Goal: Browse casually

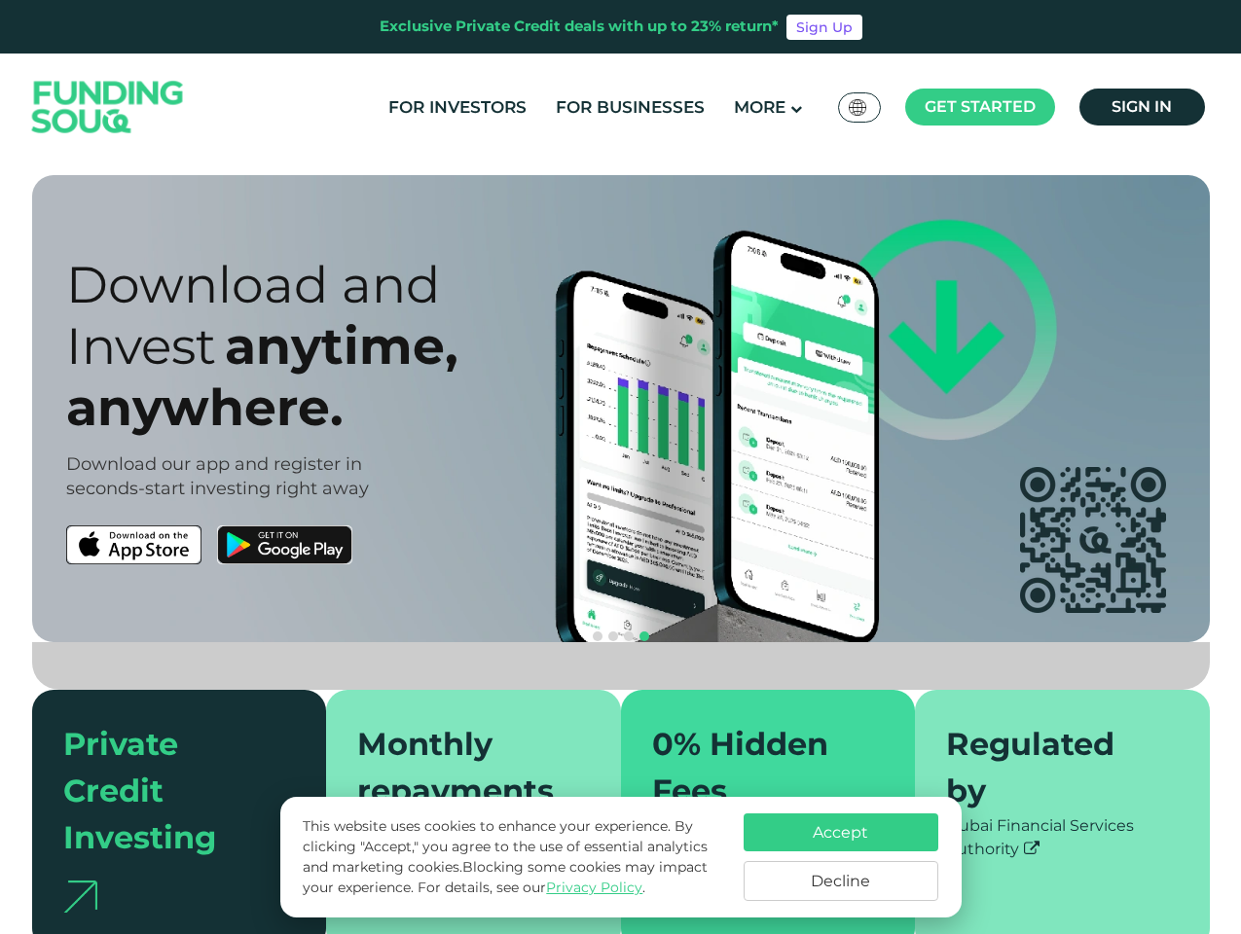
click at [979, 107] on span "Get started" at bounding box center [980, 106] width 111 height 18
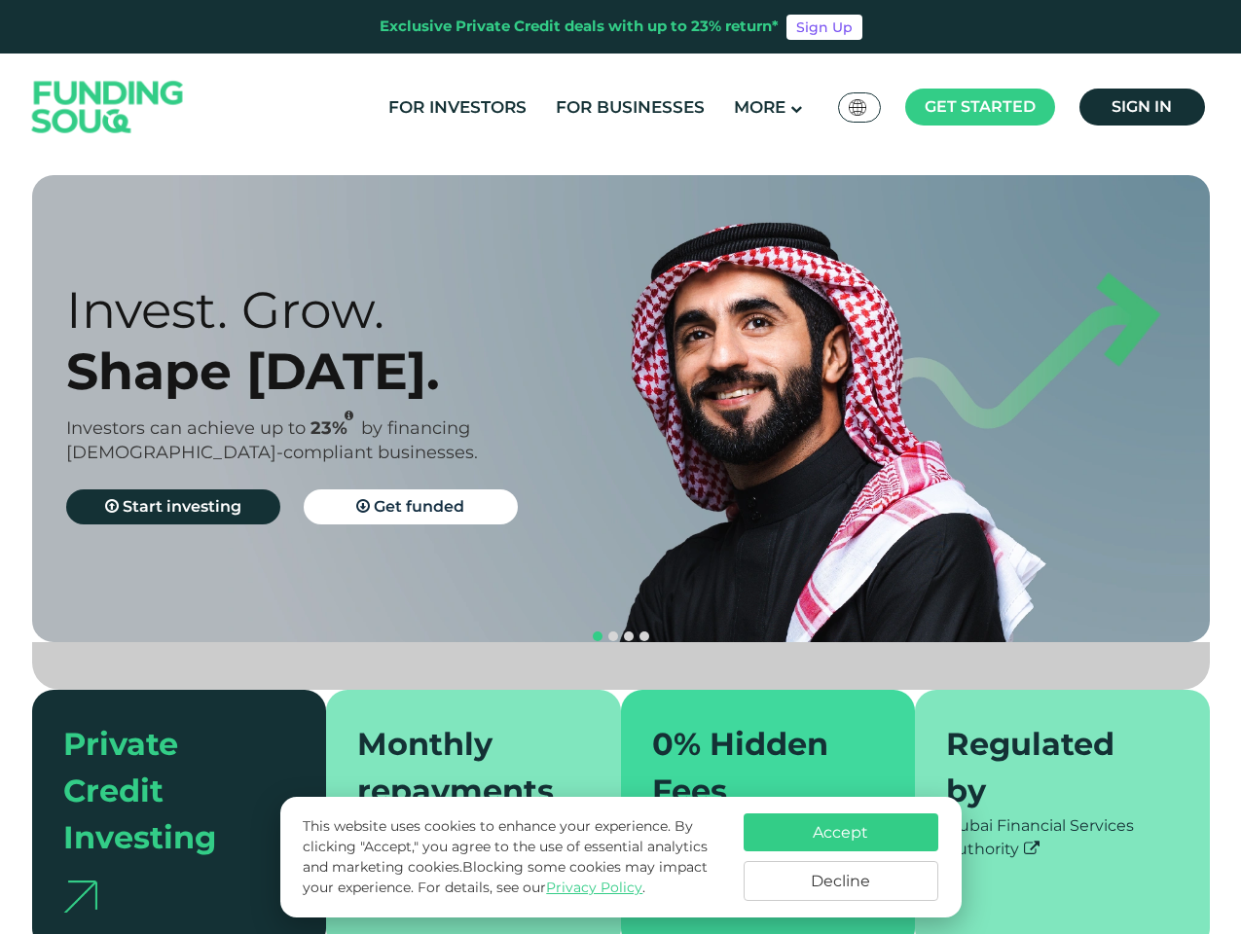
click at [621, 409] on div "Invest. Grow. Shape [DATE]. Investors can achieve up to 23% by financing [DEMOG…" at bounding box center [360, 409] width 589 height 260
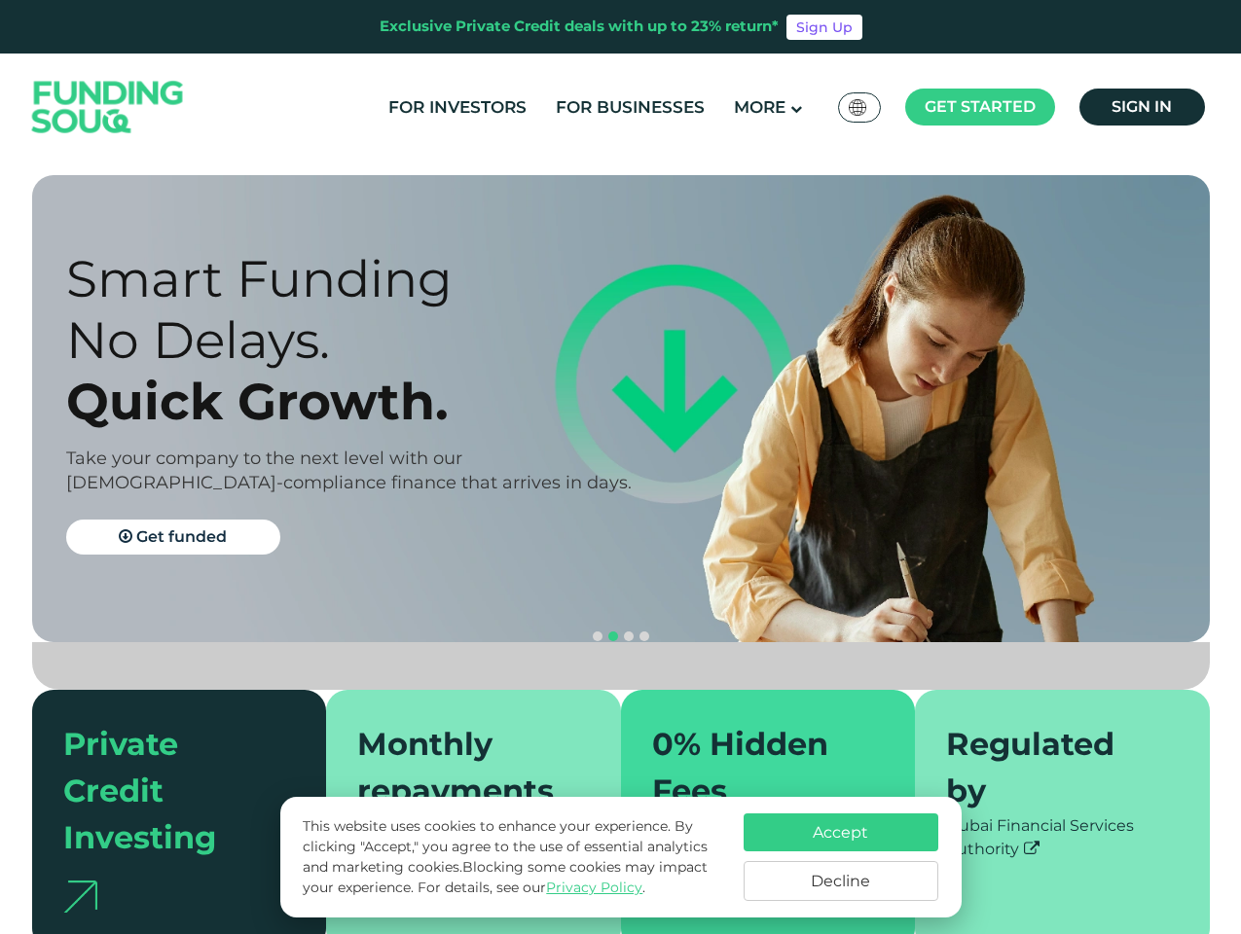
click at [620, 409] on div "Quick Growth." at bounding box center [360, 401] width 589 height 61
click at [360, 545] on div "Smart Funding No Delays. Quick Growth. Take your company to the next level with…" at bounding box center [360, 408] width 589 height 321
click at [621, 629] on button "navigation" at bounding box center [629, 637] width 16 height 16
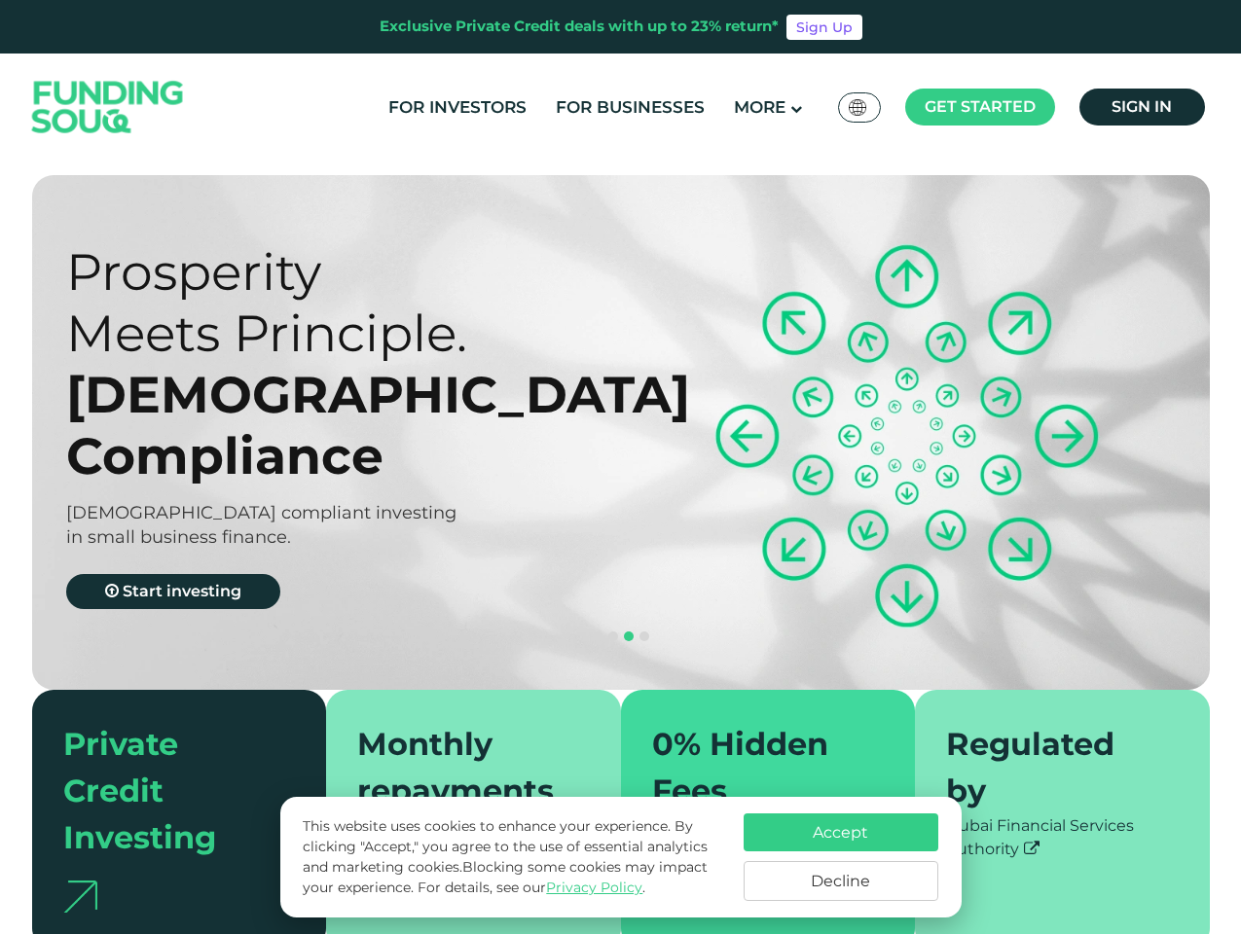
click at [598, 632] on span "navigation" at bounding box center [598, 637] width 10 height 10
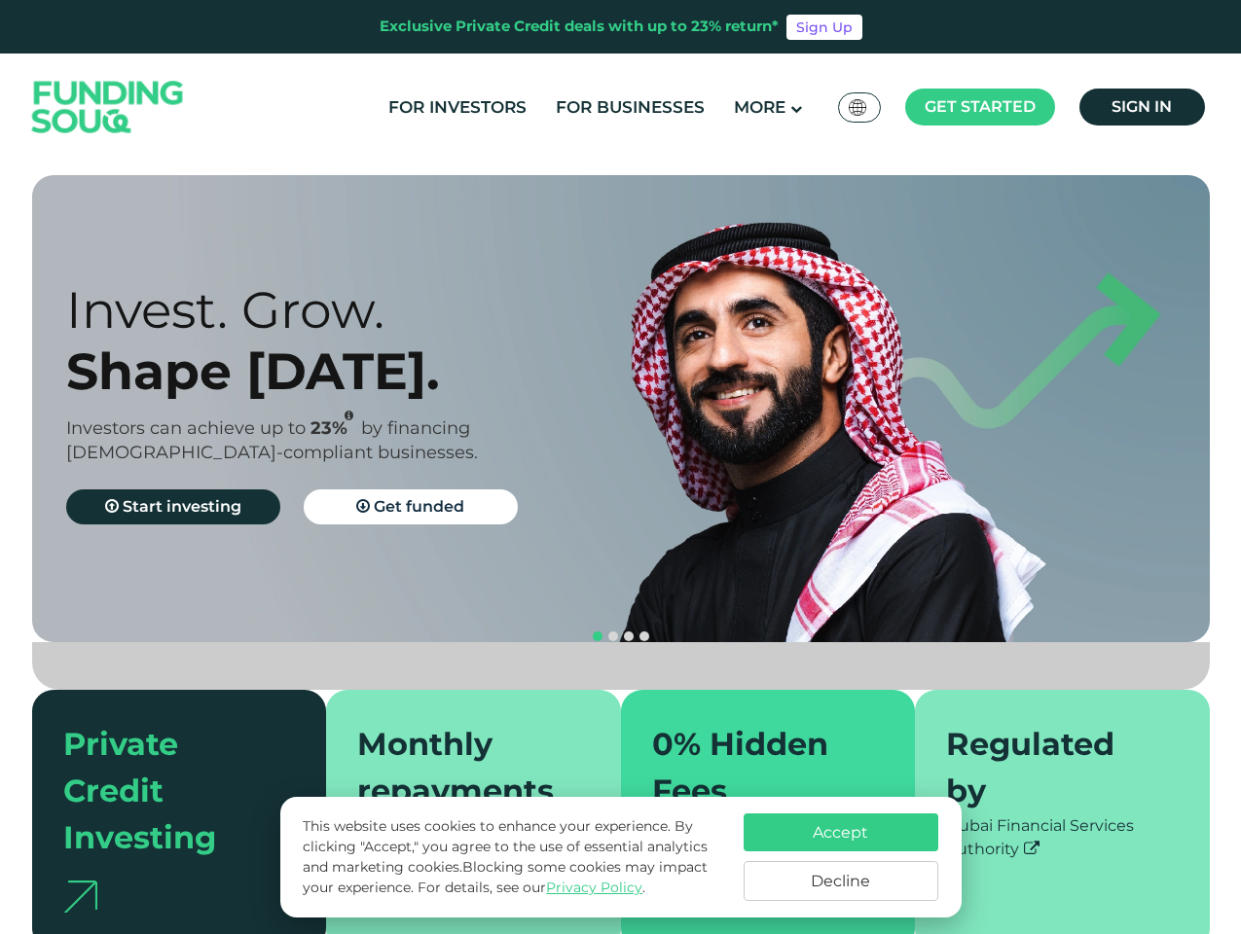
click at [613, 632] on span "navigation" at bounding box center [613, 637] width 10 height 10
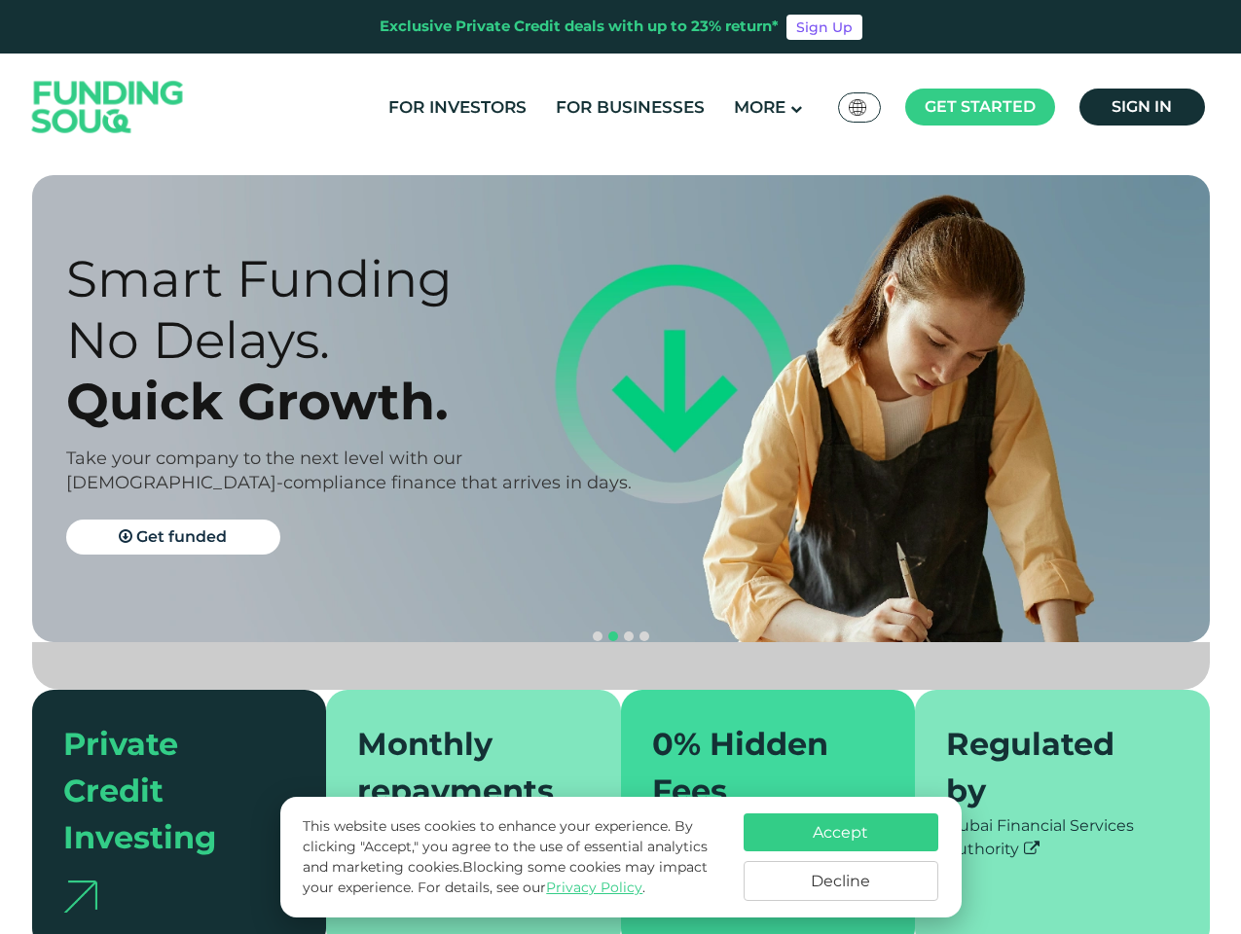
click at [629, 632] on span "navigation" at bounding box center [629, 637] width 10 height 10
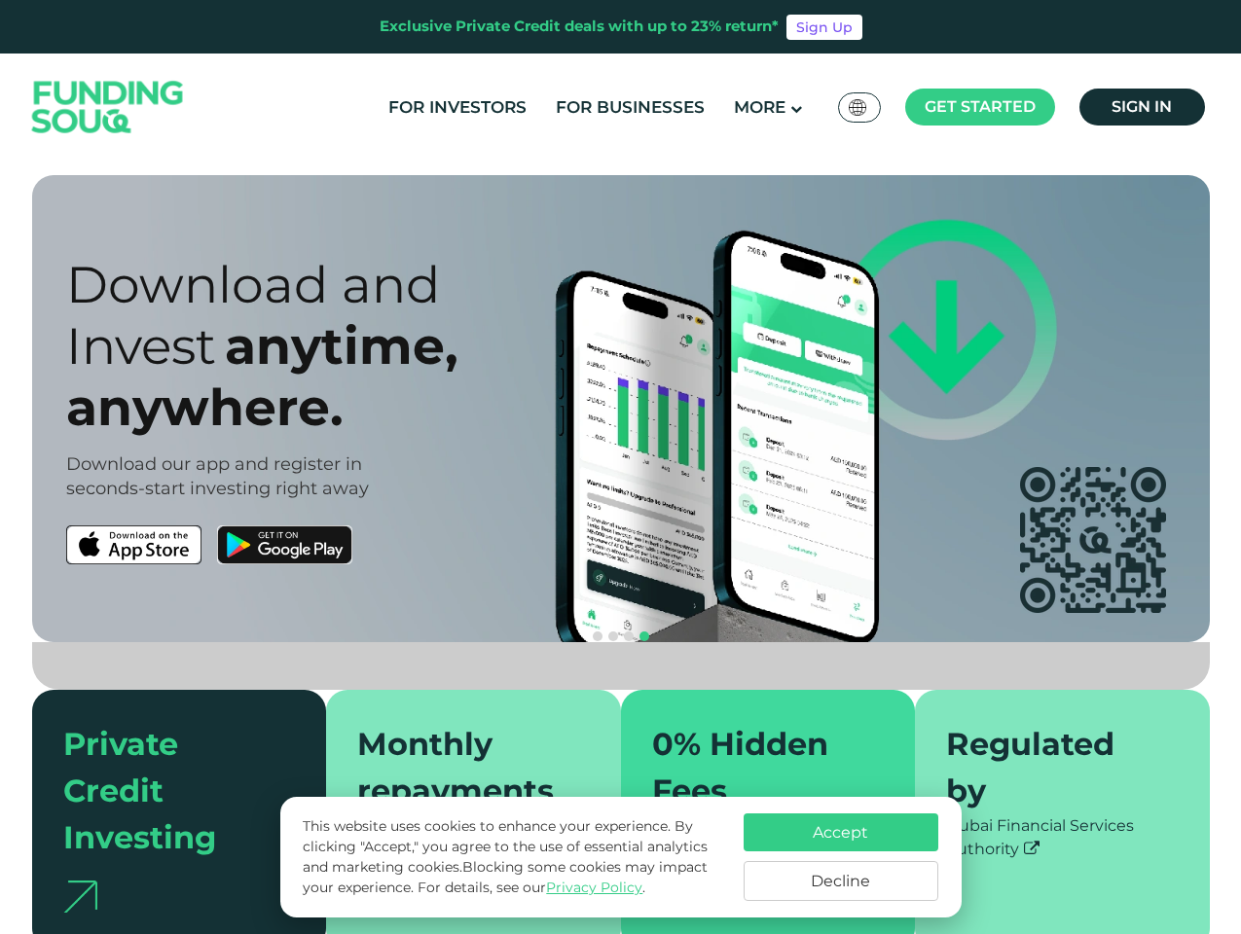
click at [644, 632] on span "navigation" at bounding box center [644, 637] width 10 height 10
click at [841, 857] on div "Accept Decline" at bounding box center [841, 858] width 195 height 88
